Goal: Find specific page/section: Find specific page/section

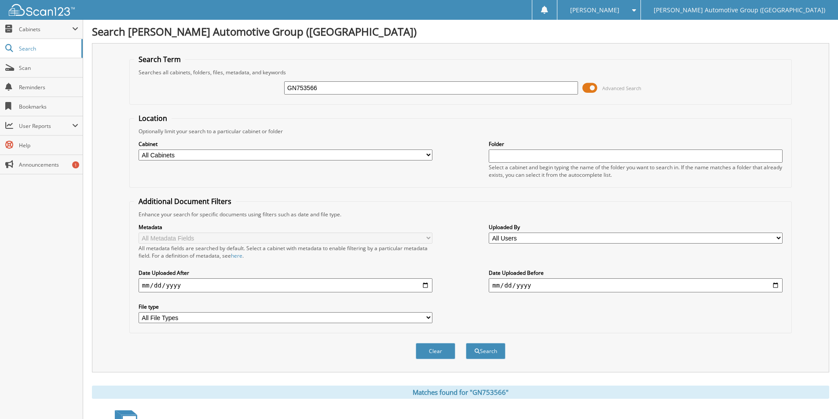
drag, startPoint x: 329, startPoint y: 89, endPoint x: 209, endPoint y: 93, distance: 119.7
click at [210, 94] on div "GN753566 Advanced Search" at bounding box center [460, 88] width 653 height 24
type input "350026"
click at [466, 343] on button "Search" at bounding box center [486, 351] width 40 height 16
drag, startPoint x: 315, startPoint y: 91, endPoint x: 211, endPoint y: 78, distance: 104.6
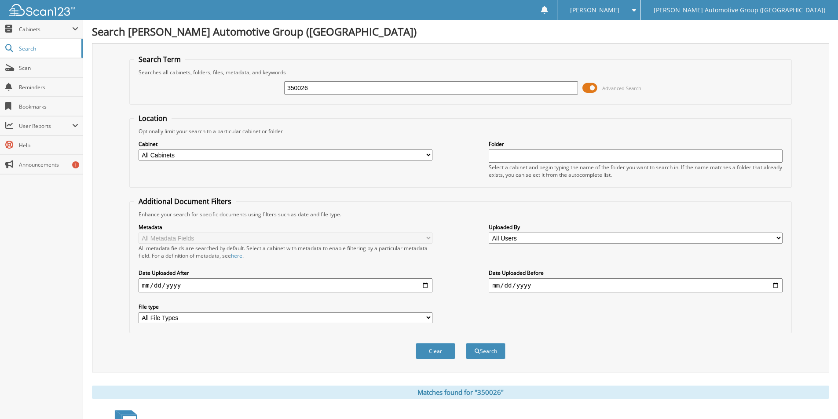
click at [217, 81] on div "350026 Advanced Search" at bounding box center [460, 88] width 653 height 24
drag, startPoint x: 314, startPoint y: 88, endPoint x: 260, endPoint y: 88, distance: 54.1
click at [260, 88] on div "pd Advanced Search" at bounding box center [460, 88] width 653 height 24
type input "M"
type input "NG371601"
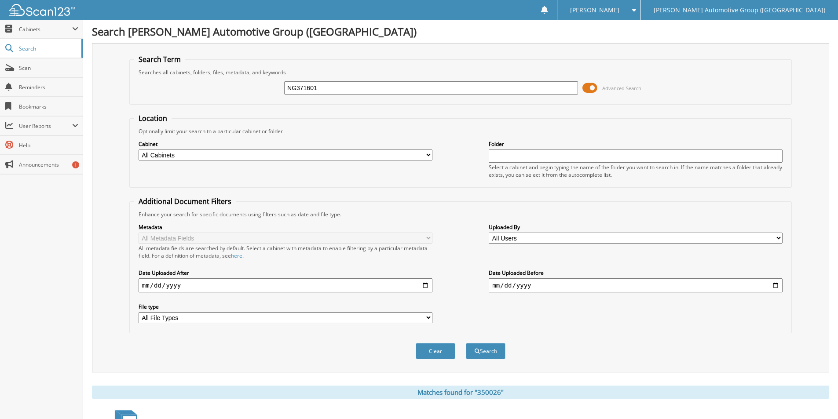
click at [466, 343] on button "Search" at bounding box center [486, 351] width 40 height 16
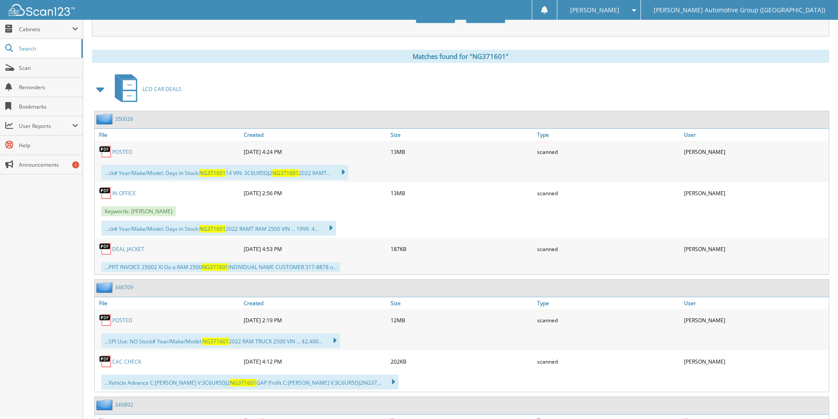
scroll to position [352, 0]
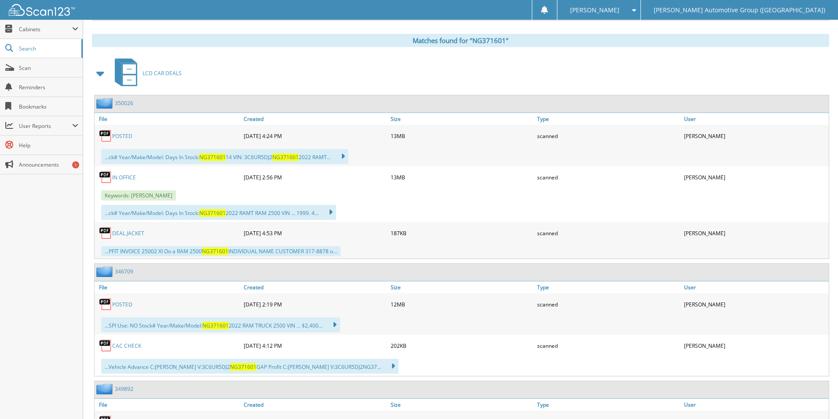
click at [125, 104] on link "350026" at bounding box center [124, 102] width 18 height 7
